Goal: Task Accomplishment & Management: Manage account settings

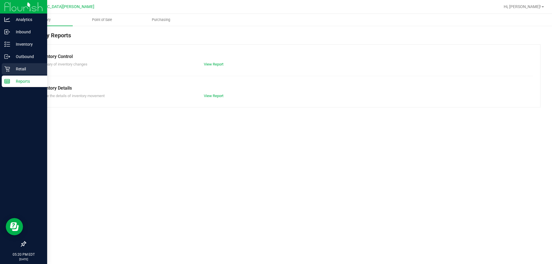
click at [16, 66] on p "Retail" at bounding box center [27, 69] width 34 height 7
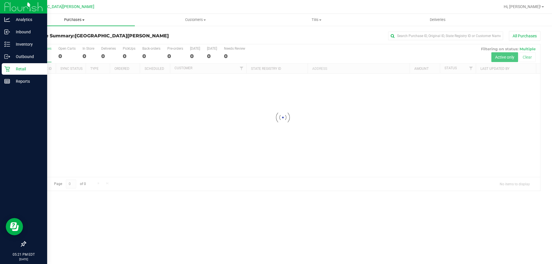
click at [68, 20] on span "Purchases" at bounding box center [74, 19] width 121 height 5
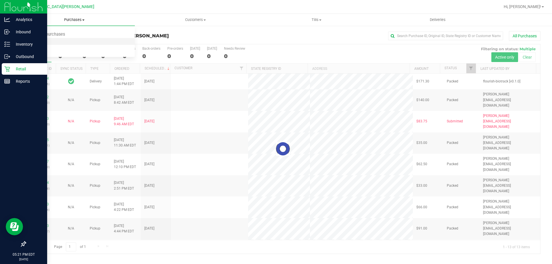
click at [41, 41] on span "Fulfillment" at bounding box center [32, 41] width 36 height 5
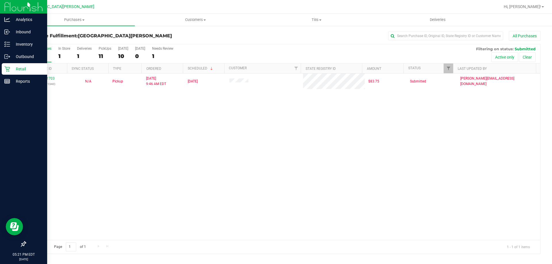
click at [166, 167] on div "11841703 (317091340) N/A Pickup [DATE] 9:46 AM EDT 8/25/2025 $83.75 Submitted […" at bounding box center [283, 157] width 514 height 166
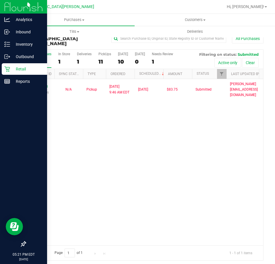
click at [146, 131] on div "11841703 (317091340) N/A Pickup [DATE] 9:46 AM EDT 8/25/2025 $83.75 Submitted […" at bounding box center [145, 162] width 238 height 166
click at [15, 69] on p "Retail" at bounding box center [27, 69] width 34 height 7
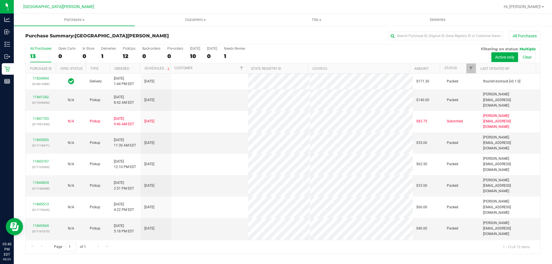
click at [130, 50] on div "PickUps" at bounding box center [129, 49] width 13 height 4
click at [0, 0] on input "PickUps 12" at bounding box center [0, 0] width 0 height 0
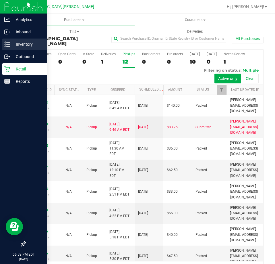
click at [8, 45] on icon at bounding box center [7, 44] width 6 height 6
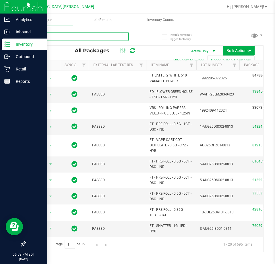
click at [40, 36] on input "text" at bounding box center [76, 36] width 103 height 9
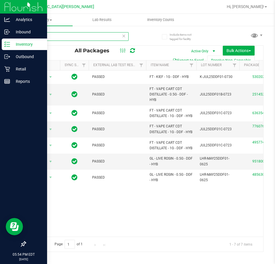
type input "ddf"
click at [11, 69] on p "Retail" at bounding box center [27, 69] width 34 height 7
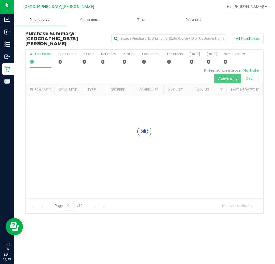
drag, startPoint x: 35, startPoint y: 19, endPoint x: 36, endPoint y: 24, distance: 4.8
click at [35, 19] on span "Purchases" at bounding box center [39, 19] width 51 height 5
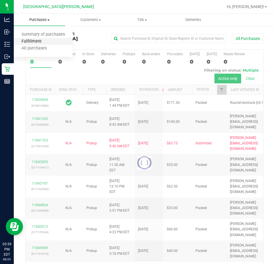
click at [30, 41] on span "Fulfillment" at bounding box center [32, 41] width 36 height 5
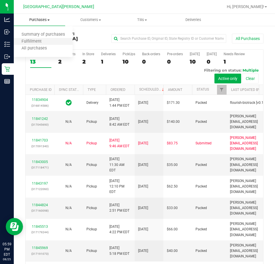
click at [41, 44] on li "Fulfillment" at bounding box center [43, 41] width 59 height 7
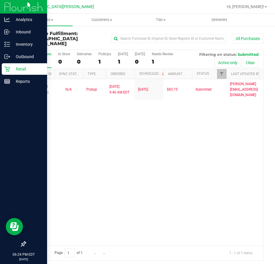
click at [18, 69] on p "Retail" at bounding box center [27, 69] width 34 height 7
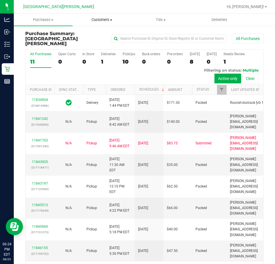
click at [102, 20] on span "Customers" at bounding box center [102, 19] width 58 height 5
click at [108, 33] on span "All customers" at bounding box center [93, 34] width 41 height 5
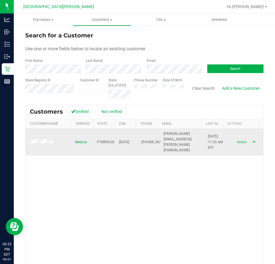
click at [252, 141] on span "select" at bounding box center [254, 142] width 5 height 5
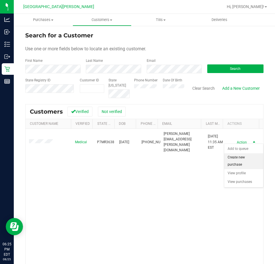
click at [248, 157] on li "Create new purchase" at bounding box center [243, 161] width 39 height 16
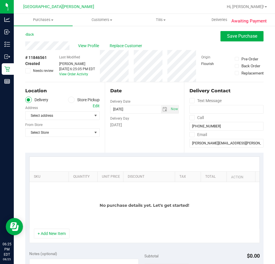
click at [66, 97] on ul "Delivery Store Pickup" at bounding box center [62, 100] width 74 height 7
click at [70, 100] on icon at bounding box center [71, 100] width 3 height 0
click at [0, 0] on input "Store Pickup" at bounding box center [0, 0] width 0 height 0
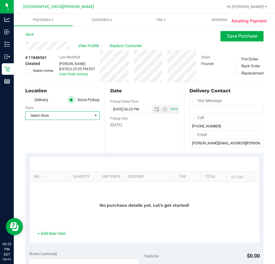
click at [61, 115] on span "Select Store" at bounding box center [59, 115] width 67 height 8
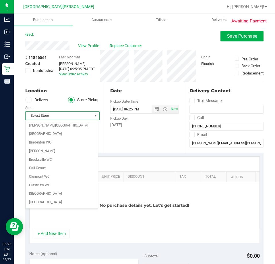
scroll to position [76, 0]
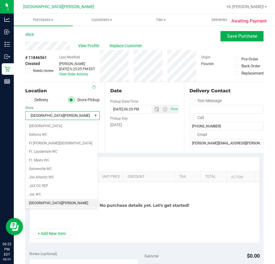
click at [61, 115] on span "[GEOGRAPHIC_DATA][PERSON_NAME]" at bounding box center [59, 115] width 67 height 8
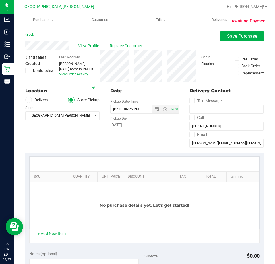
click at [45, 209] on div "No purchase details yet. Let's get started!" at bounding box center [145, 205] width 230 height 47
click at [47, 234] on button "+ Add New Item" at bounding box center [52, 233] width 36 height 10
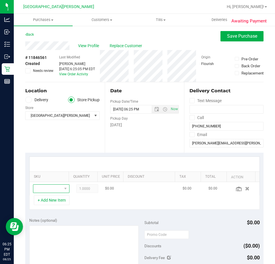
click at [47, 188] on span "NO DATA FOUND" at bounding box center [47, 188] width 29 height 8
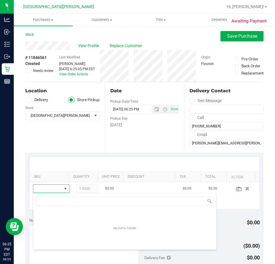
scroll to position [28721, 28702]
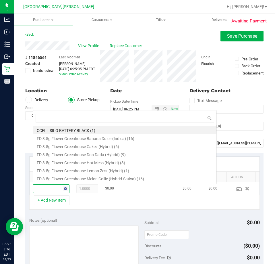
type input "lm"
click at [55, 130] on li "FD 3.5g Flower Greenhouse Lemon Zest (Hybrid) (1)" at bounding box center [124, 130] width 183 height 8
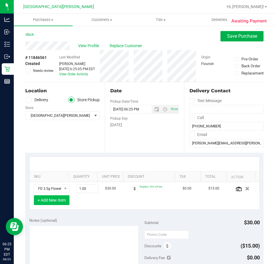
click at [58, 198] on button "+ Add New Item" at bounding box center [52, 200] width 36 height 10
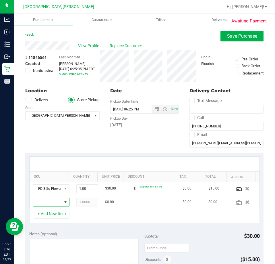
click at [63, 201] on span "NO DATA FOUND" at bounding box center [65, 202] width 5 height 5
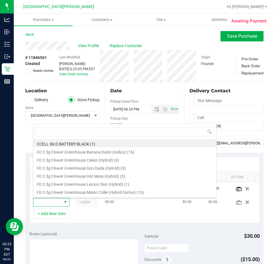
scroll to position [9, 24]
type input "kief"
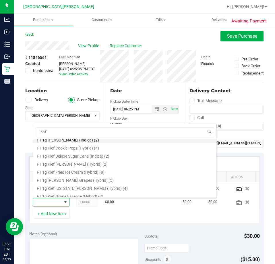
scroll to position [47, 0]
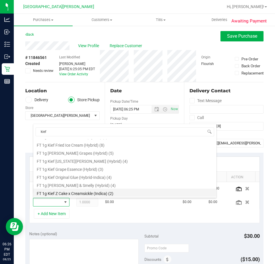
click at [85, 194] on li "FT 1g Kief Z Cake x Creamsickle (Indica) (2)" at bounding box center [124, 192] width 183 height 8
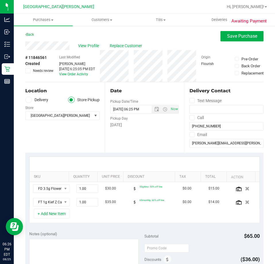
scroll to position [86, 0]
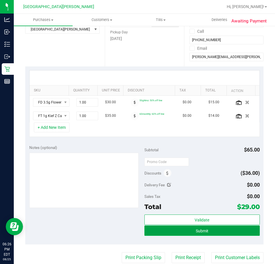
click at [185, 230] on button "Submit" at bounding box center [202, 230] width 115 height 10
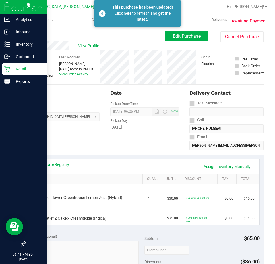
click at [6, 71] on icon at bounding box center [7, 69] width 6 height 6
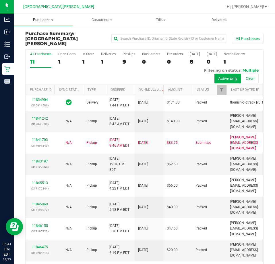
click at [40, 21] on span "Purchases" at bounding box center [43, 19] width 59 height 5
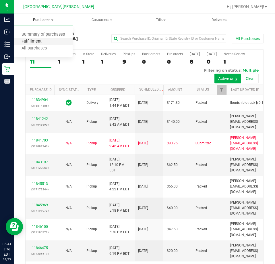
click at [34, 39] on span "Fulfillment" at bounding box center [32, 41] width 36 height 5
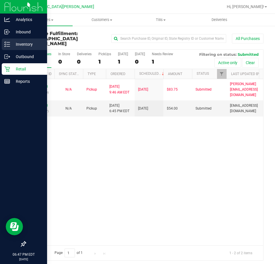
click at [17, 40] on div "Inventory" at bounding box center [24, 43] width 45 height 11
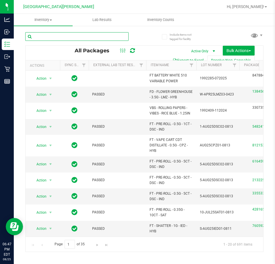
click at [44, 39] on input "text" at bounding box center [76, 36] width 103 height 9
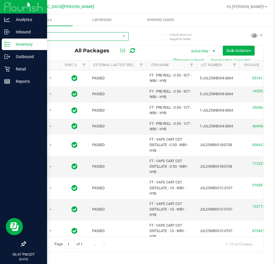
type input "wbv"
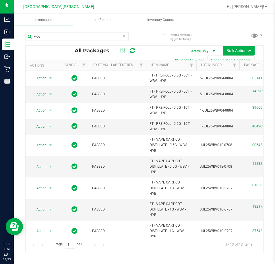
click at [124, 35] on icon at bounding box center [124, 35] width 4 height 7
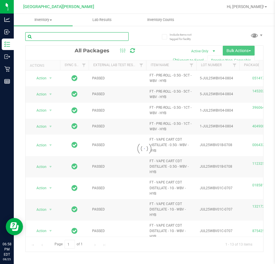
click at [113, 35] on input "text" at bounding box center [76, 36] width 103 height 9
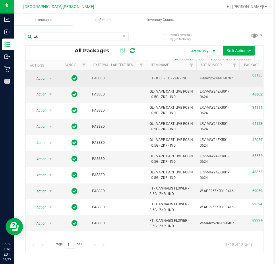
drag, startPoint x: 189, startPoint y: 76, endPoint x: 135, endPoint y: 75, distance: 54.0
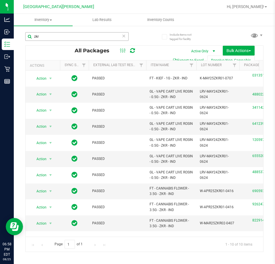
copy tr "FT - KIEF - 1G - ZKR - IND"
click at [52, 34] on input "zkr" at bounding box center [76, 36] width 103 height 9
paste input "FT - KIEF - 1G - ZKR - IND"
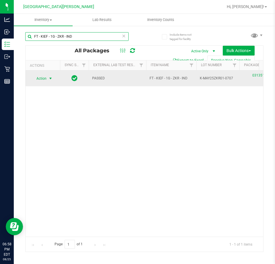
type input "FT - KIEF - 1G - ZKR - IND"
click at [43, 78] on span "Action" at bounding box center [39, 78] width 16 height 8
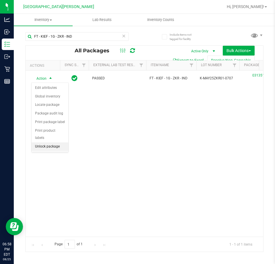
click at [53, 142] on li "Unlock package" at bounding box center [50, 146] width 37 height 9
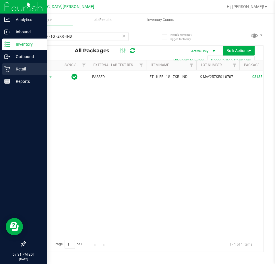
click at [5, 67] on icon at bounding box center [6, 68] width 5 height 5
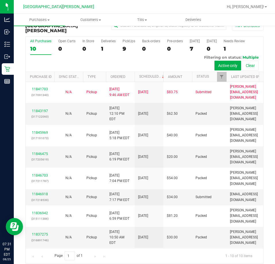
scroll to position [91, 0]
click at [46, 194] on link "11846918" at bounding box center [40, 194] width 16 height 4
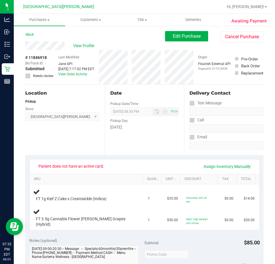
drag, startPoint x: 25, startPoint y: 45, endPoint x: 70, endPoint y: 46, distance: 45.7
click at [70, 46] on div "Awaiting Payment Back Edit Purchase Cancel Purchase View Profile # 11846918 Bio…" at bounding box center [144, 255] width 261 height 461
click at [233, 36] on button "Cancel Purchase" at bounding box center [242, 36] width 43 height 11
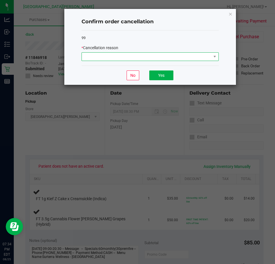
click at [136, 58] on span at bounding box center [147, 57] width 130 height 8
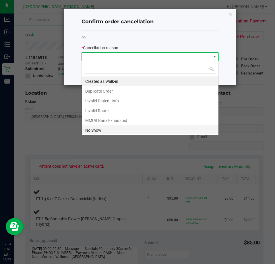
scroll to position [9, 137]
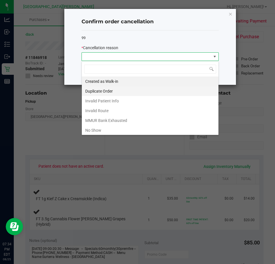
click at [106, 90] on li "Duplicate Order" at bounding box center [150, 91] width 137 height 10
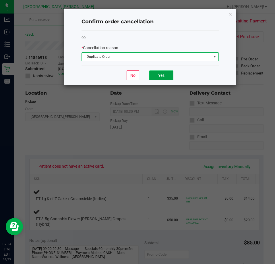
click at [166, 71] on button "Yes" at bounding box center [161, 75] width 24 height 10
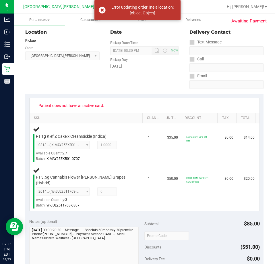
scroll to position [0, 0]
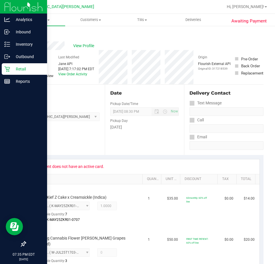
click at [14, 68] on p "Retail" at bounding box center [27, 69] width 34 height 7
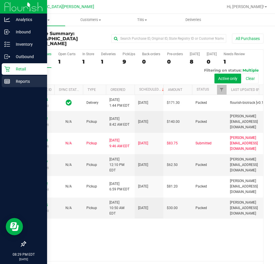
click at [7, 78] on div "Reports" at bounding box center [24, 81] width 45 height 11
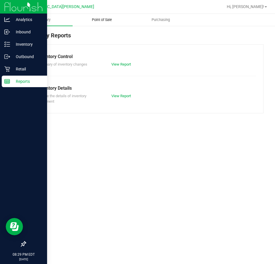
click at [109, 20] on span "Point of Sale" at bounding box center [102, 19] width 36 height 5
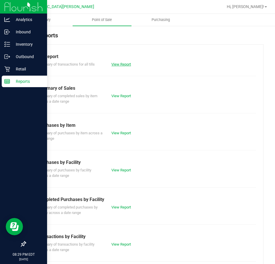
click at [124, 66] on link "View Report" at bounding box center [121, 64] width 20 height 4
